Goal: Transaction & Acquisition: Purchase product/service

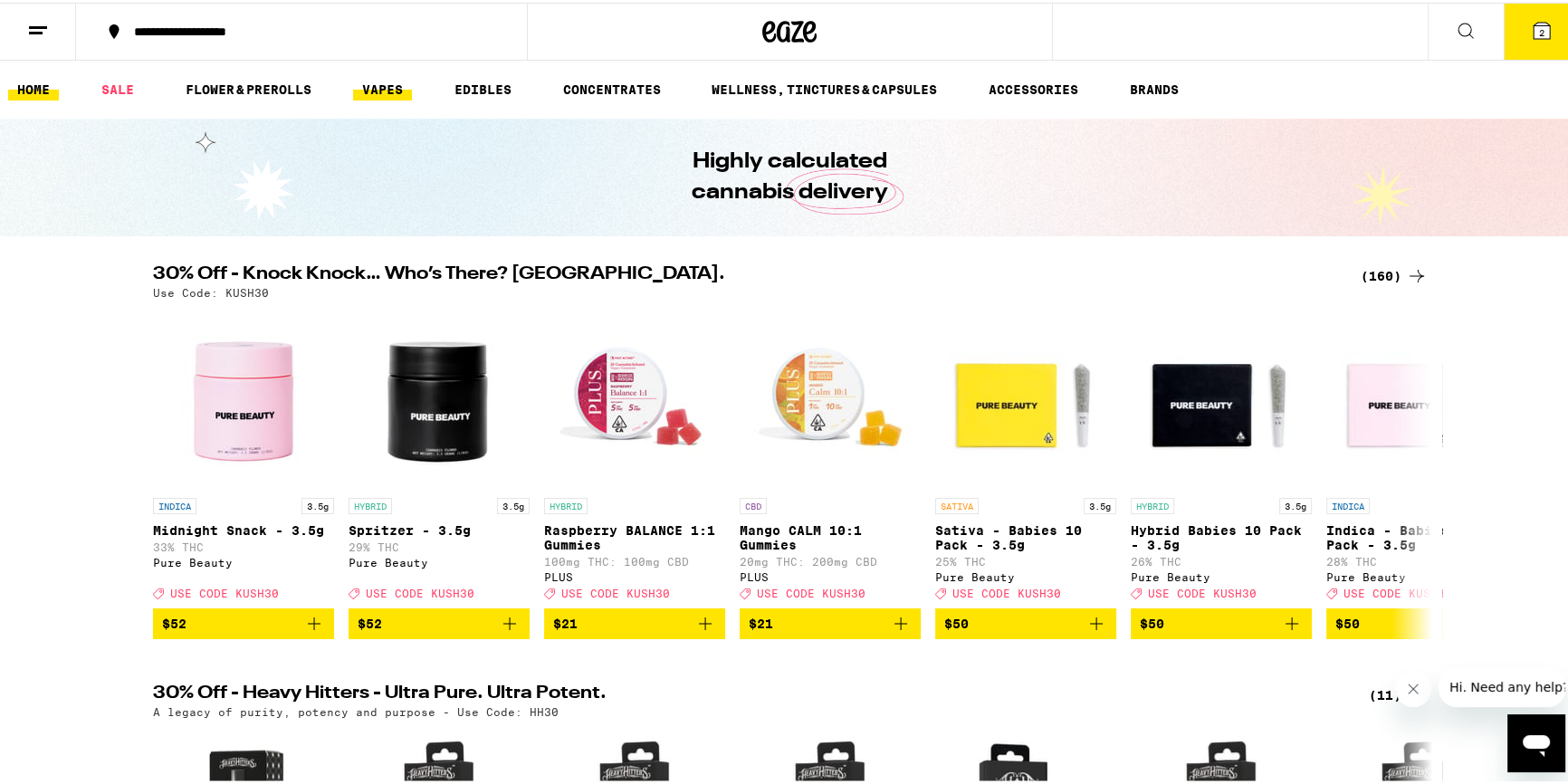
click at [384, 86] on link "VAPES" at bounding box center [383, 87] width 59 height 22
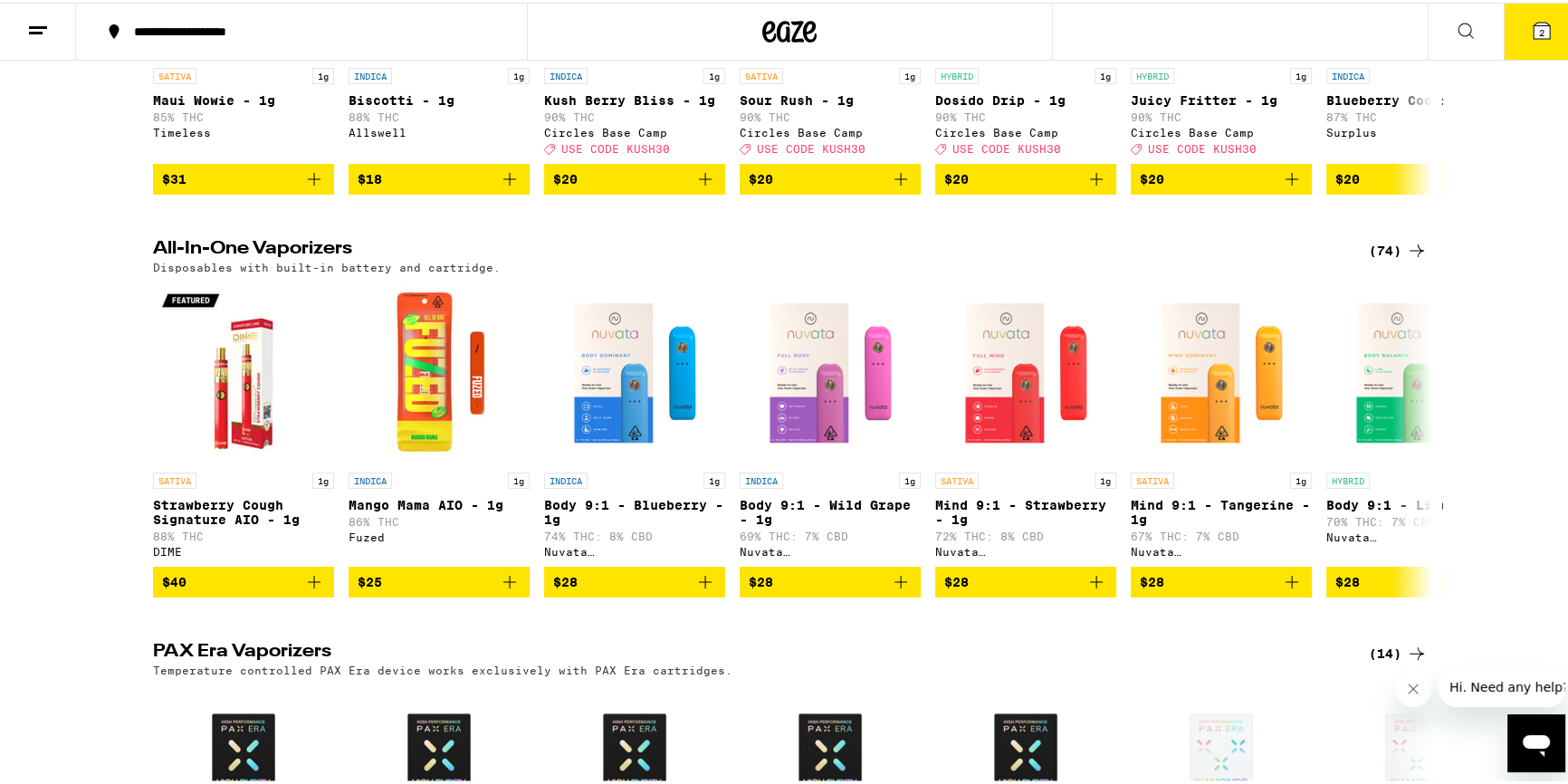
scroll to position [823, 0]
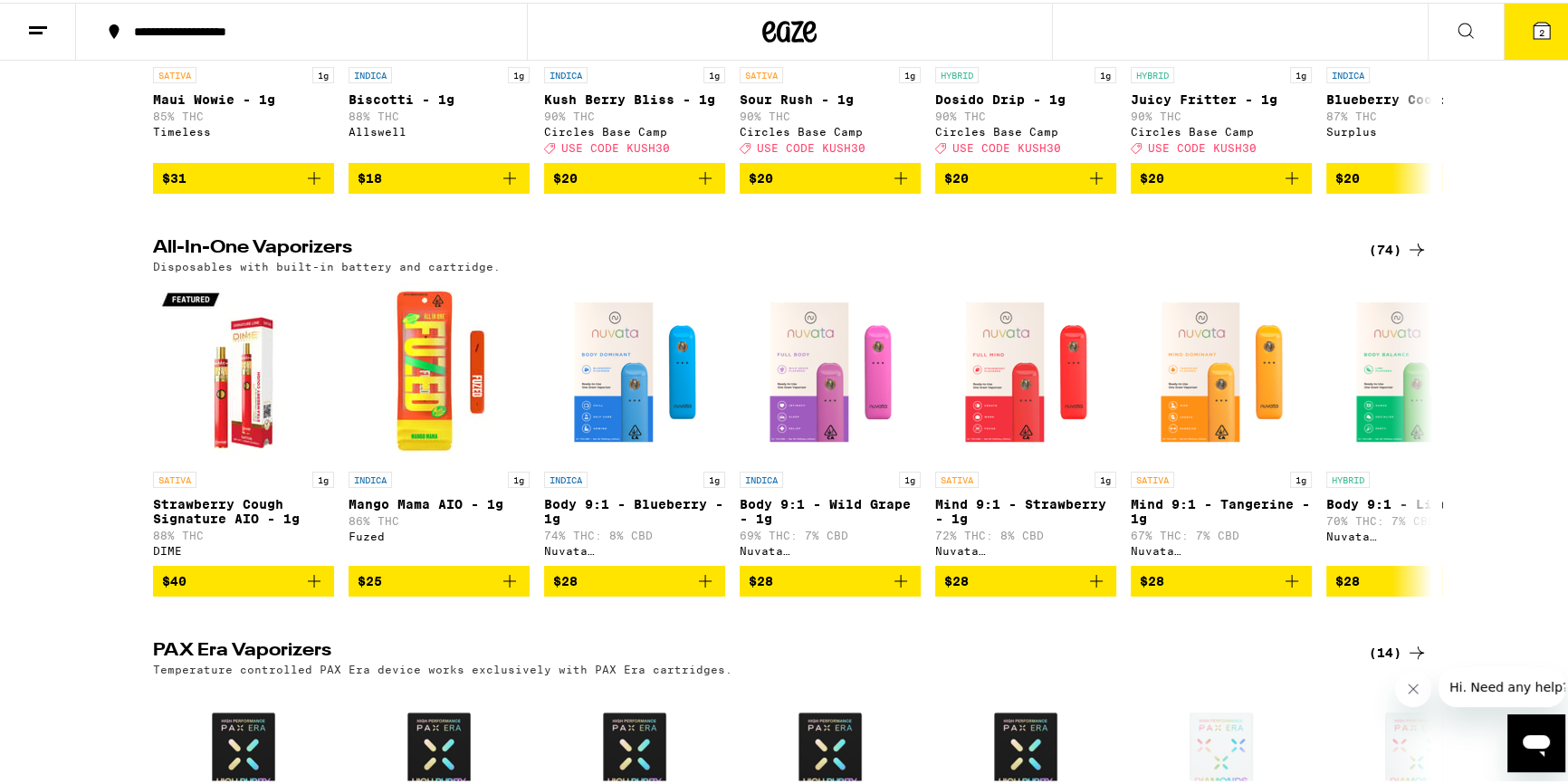
click at [1387, 258] on div "(74)" at bounding box center [1398, 248] width 59 height 22
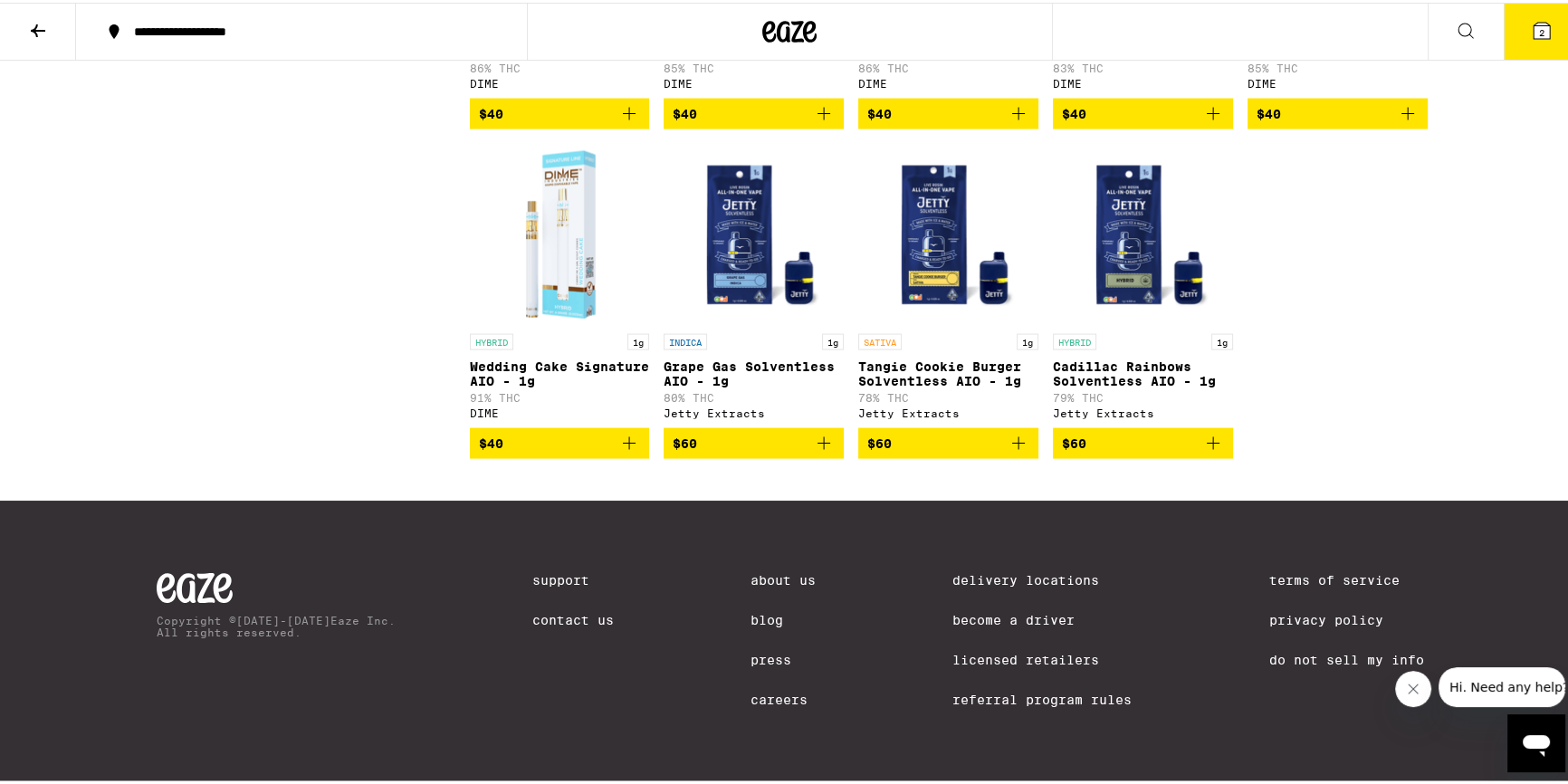
scroll to position [4774, 0]
